Goal: Navigation & Orientation: Find specific page/section

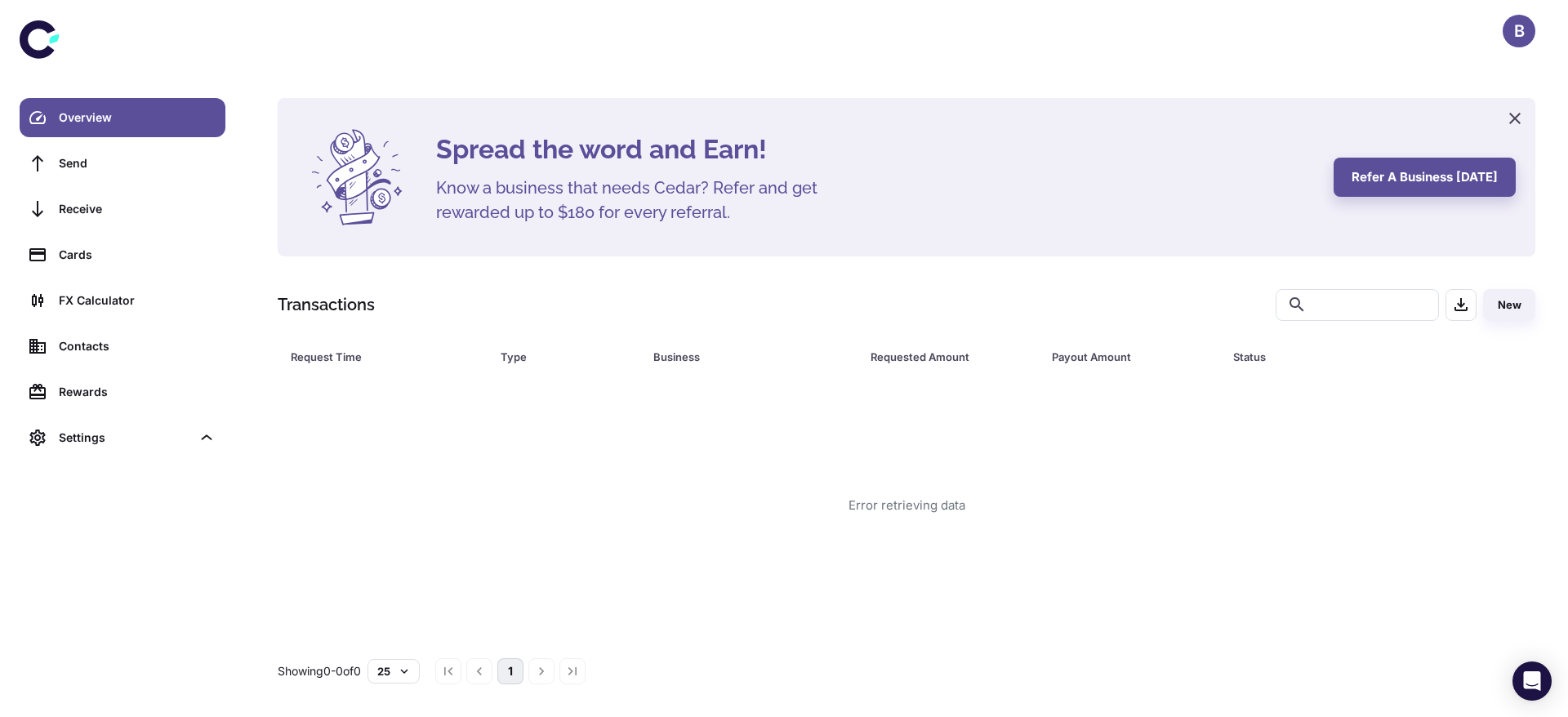
click at [1521, 34] on div "B" at bounding box center [1518, 31] width 32 height 32
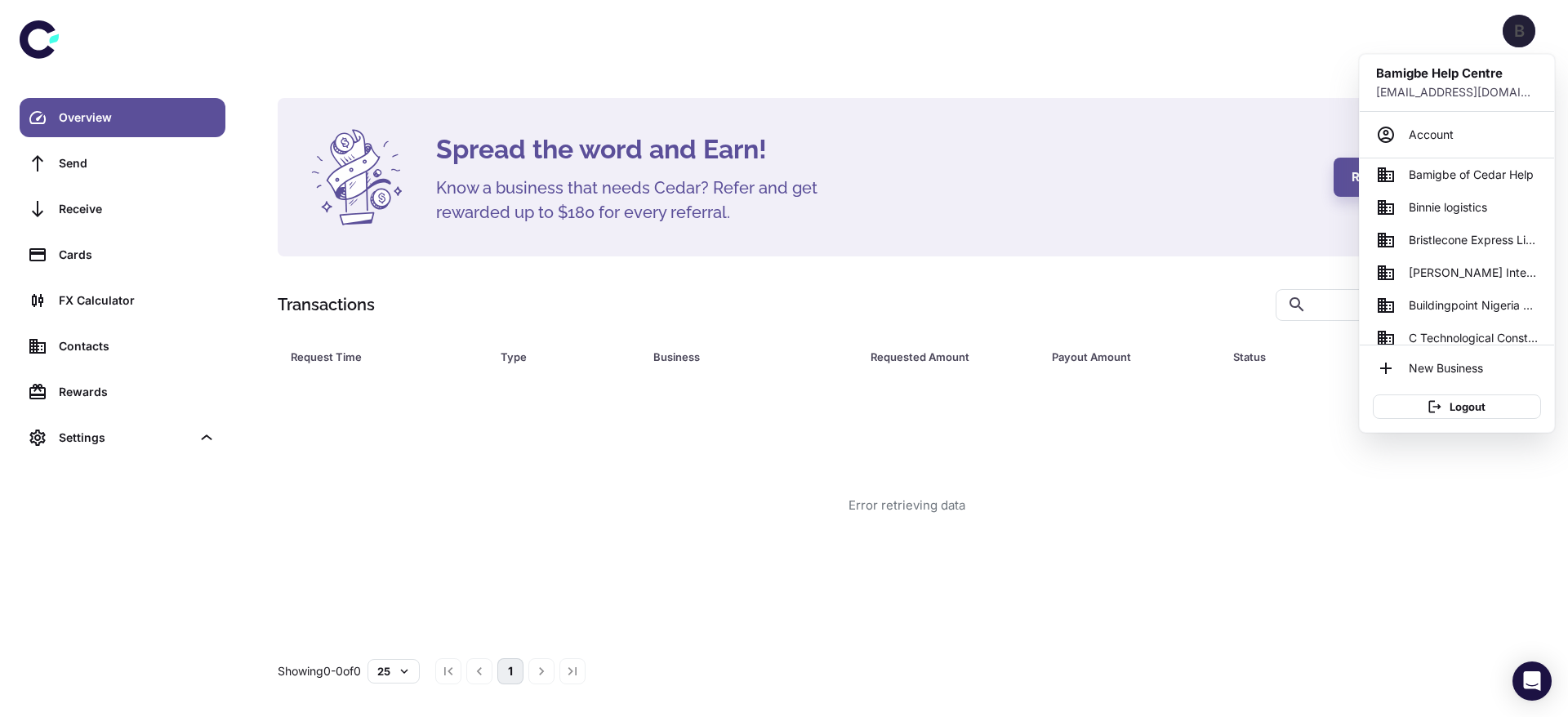
click at [1546, 158] on div at bounding box center [1548, 106] width 12 height 104
drag, startPoint x: 1546, startPoint y: 207, endPoint x: 1532, endPoint y: 333, distance: 126.8
click at [1532, 333] on div "AERIX SAFETY LIMITED Adebisi Foods Ventures Bamadek International Company Niger…" at bounding box center [1457, 251] width 195 height 186
click at [1434, 204] on span "SUNBEAM MAGNUM ENTERPRISES" at bounding box center [1474, 205] width 129 height 18
